Goal: Transaction & Acquisition: Download file/media

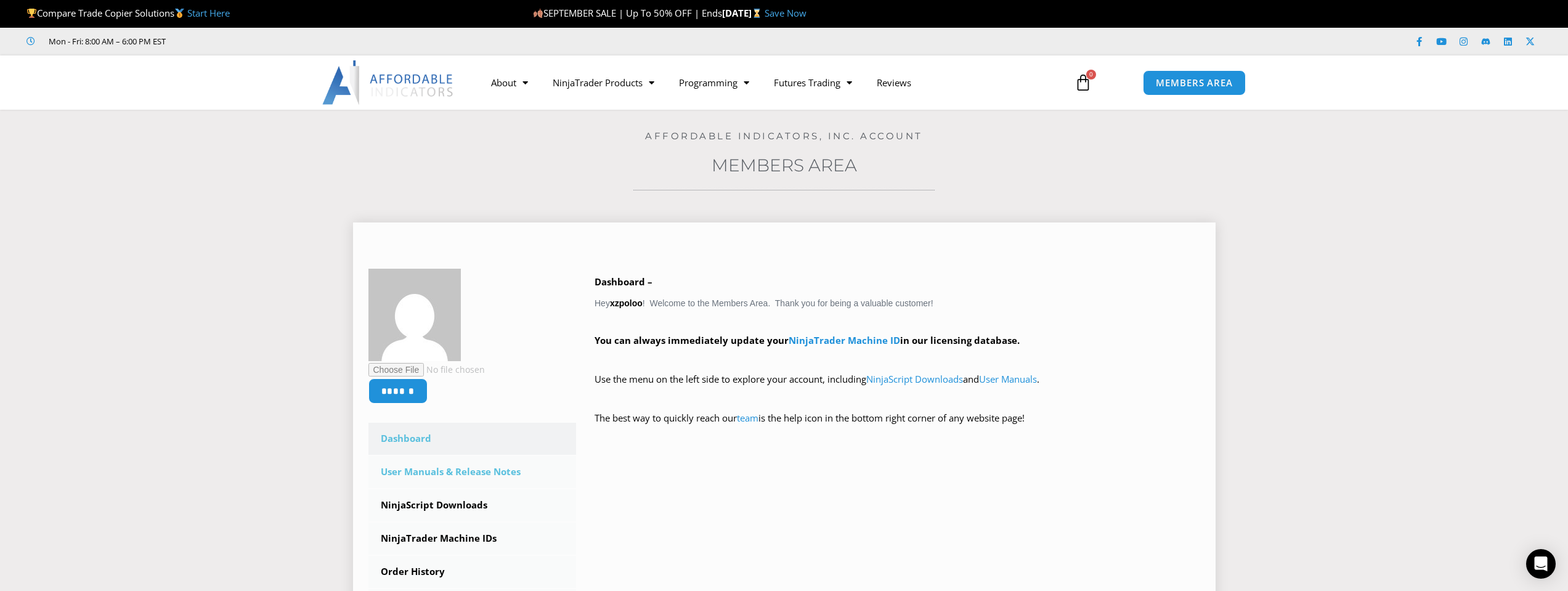
click at [475, 463] on link "User Manuals & Release Notes" at bounding box center [472, 472] width 208 height 32
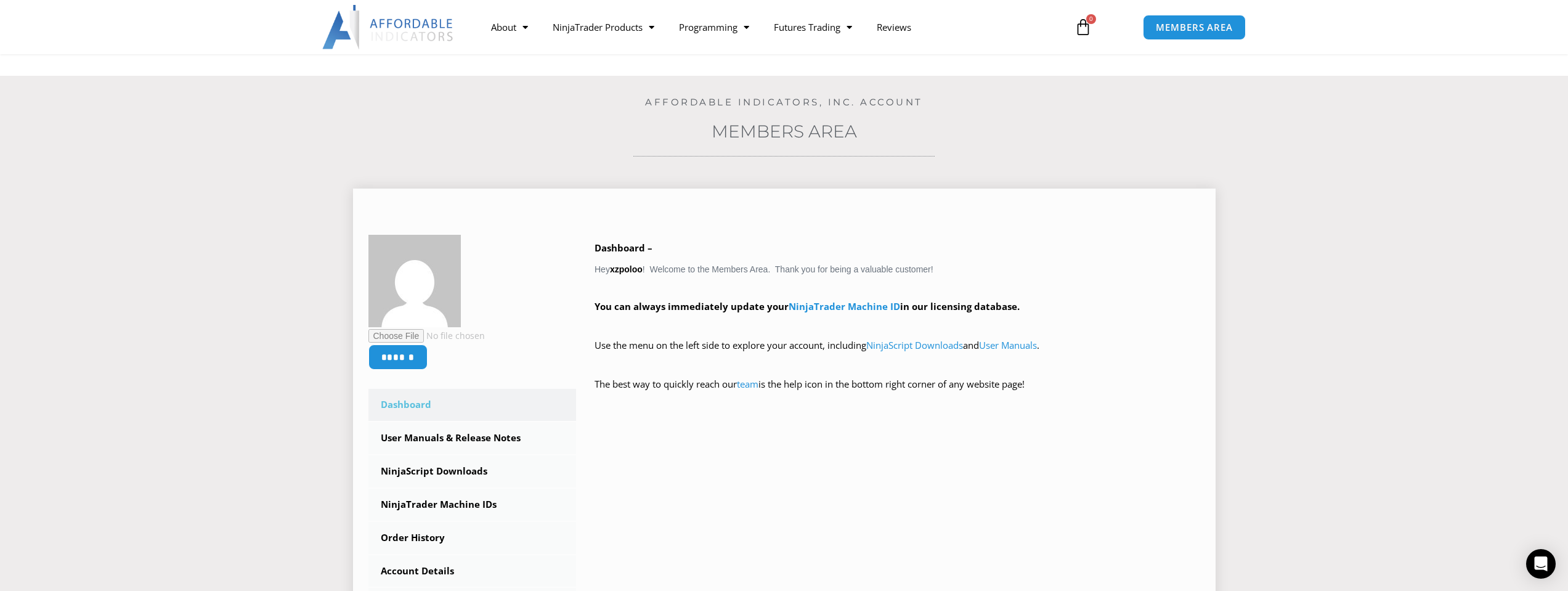
scroll to position [61, 0]
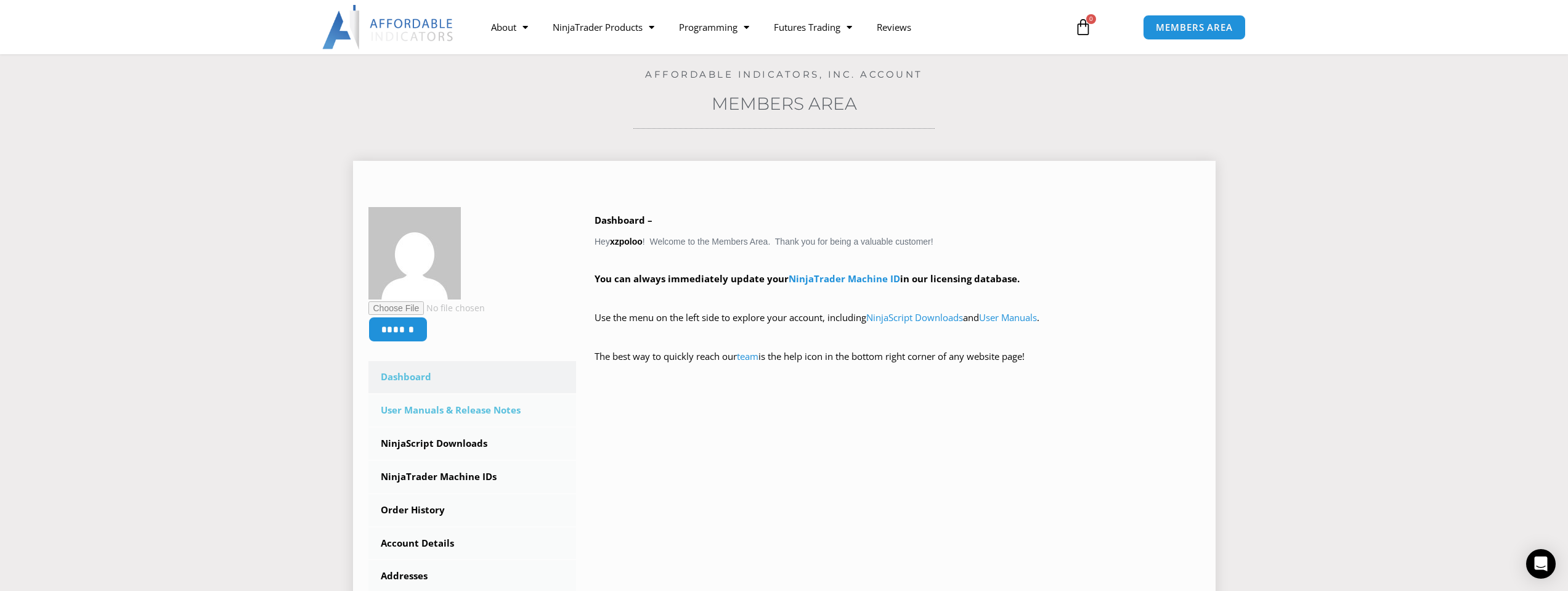
click at [501, 416] on link "User Manuals & Release Notes" at bounding box center [472, 411] width 208 height 32
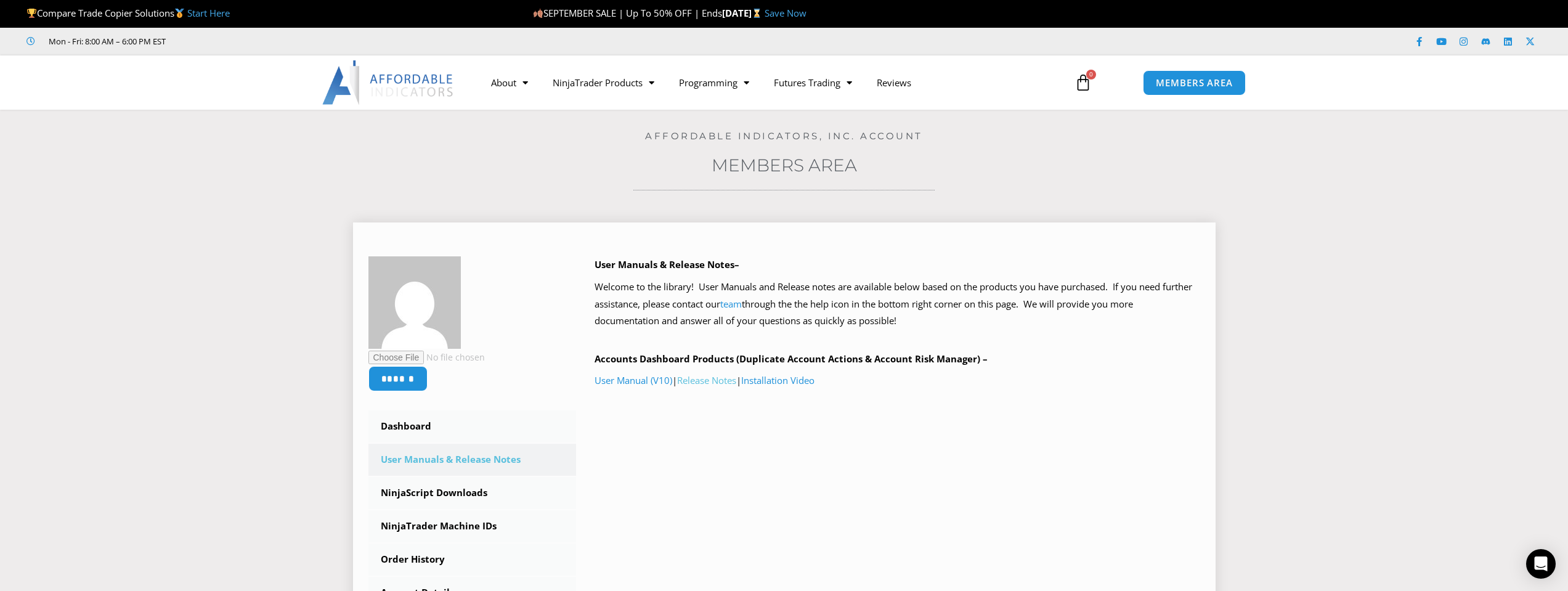
click at [714, 382] on link "Release Notes" at bounding box center [706, 380] width 59 height 13
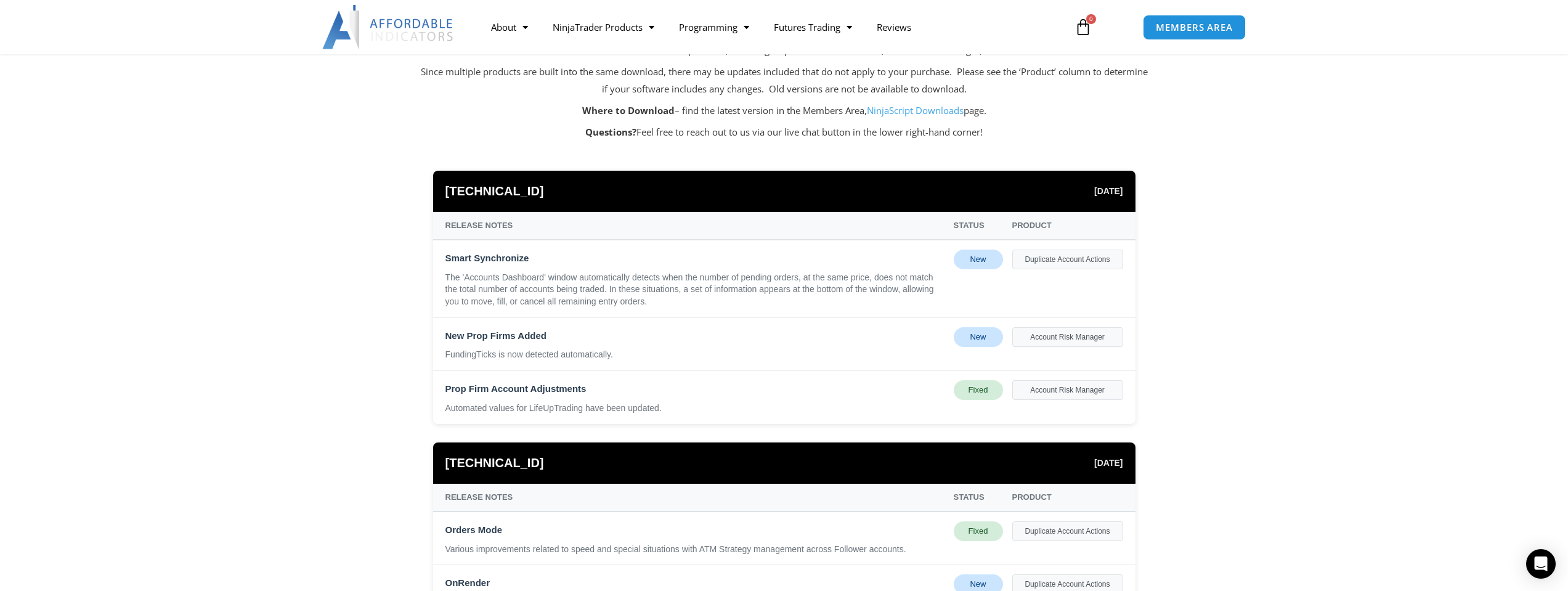
scroll to position [61, 0]
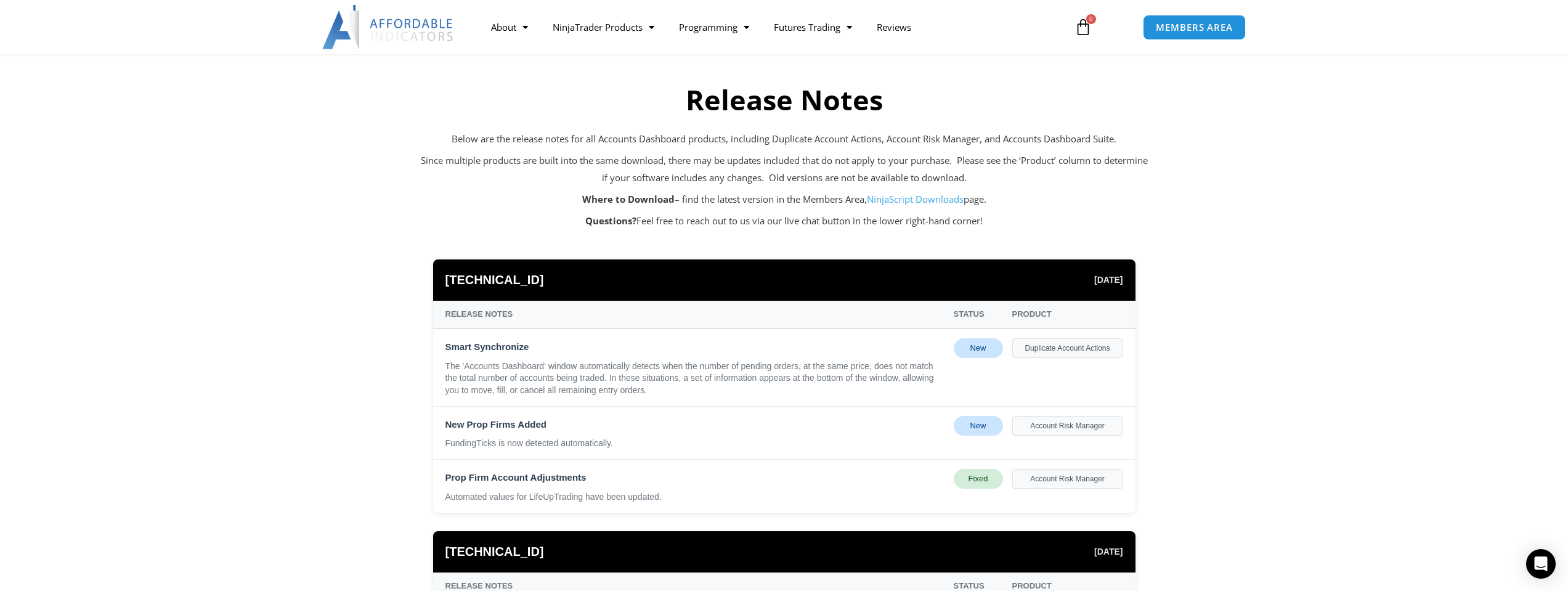
click at [913, 201] on link "NinjaScript Downloads" at bounding box center [915, 199] width 96 height 13
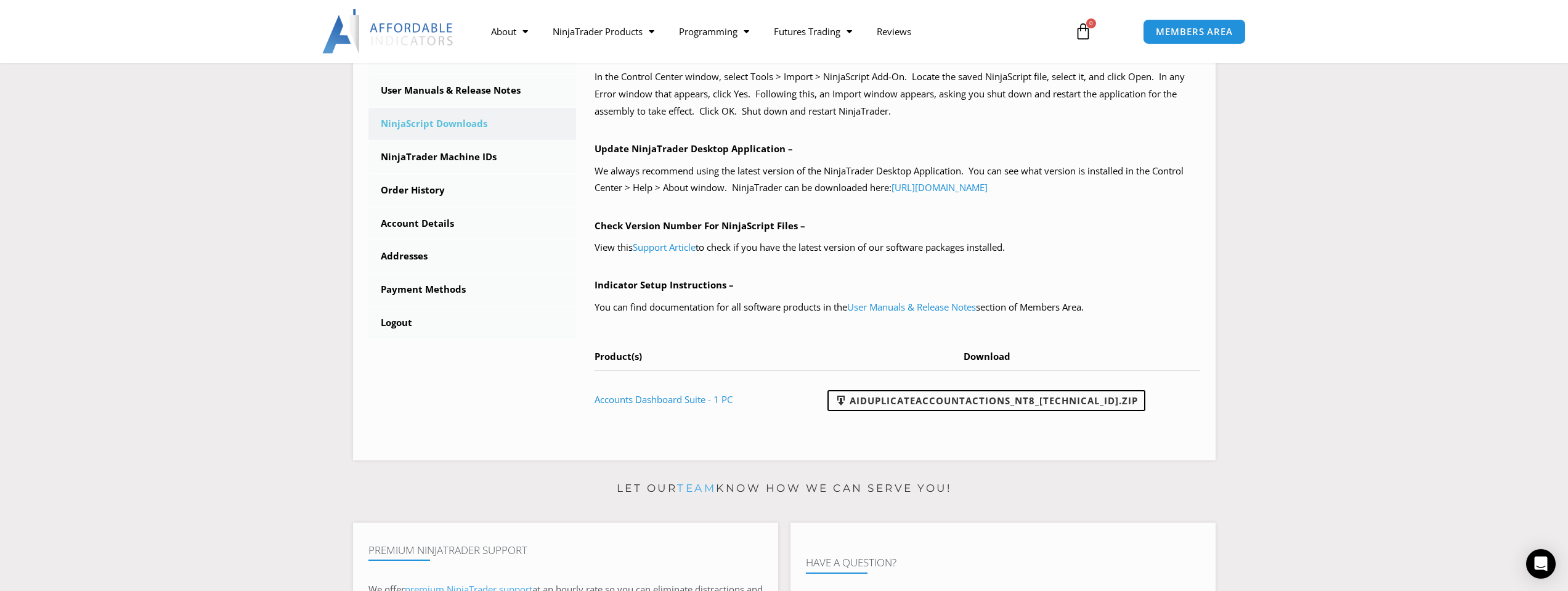
scroll to position [370, 0]
click at [1065, 399] on link "AIDuplicateAccountActions_NT8_[TECHNICAL_ID].zip" at bounding box center [986, 400] width 318 height 21
